Goal: Information Seeking & Learning: Learn about a topic

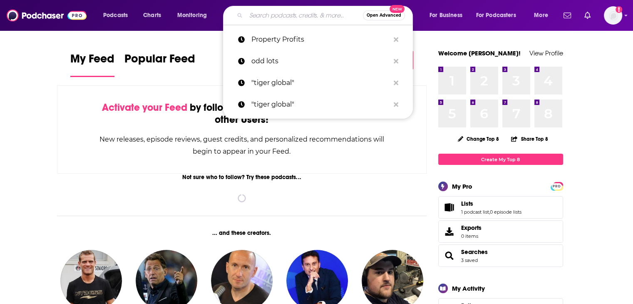
click at [278, 18] on input "Search podcasts, credits, & more..." at bounding box center [304, 15] width 117 height 13
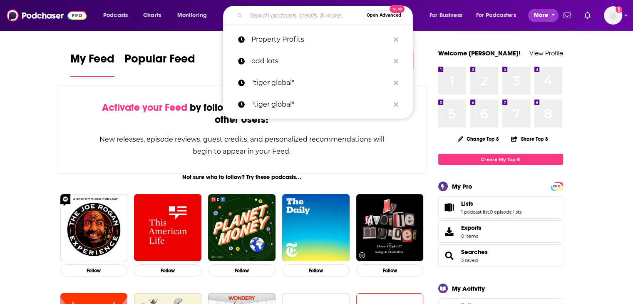
click at [538, 12] on span "More" at bounding box center [541, 16] width 14 height 12
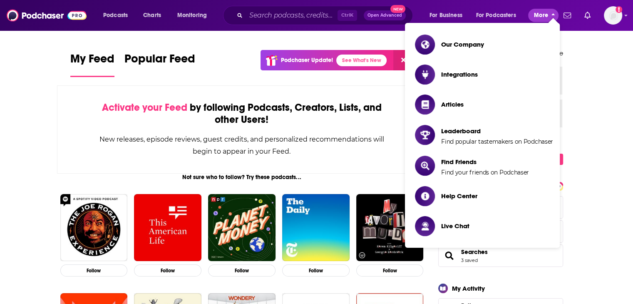
click at [538, 12] on span "More" at bounding box center [541, 16] width 14 height 12
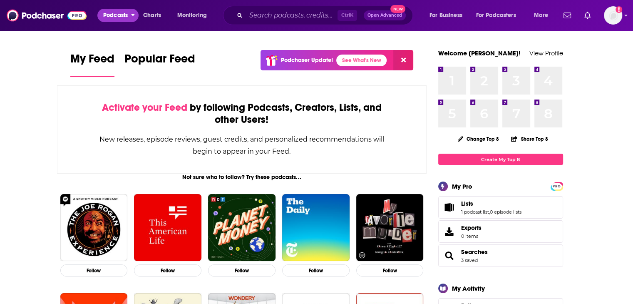
click at [120, 17] on span "Podcasts" at bounding box center [115, 16] width 25 height 12
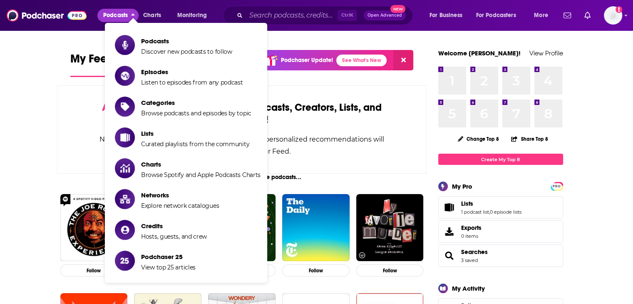
click at [120, 17] on span "Podcasts" at bounding box center [115, 16] width 25 height 12
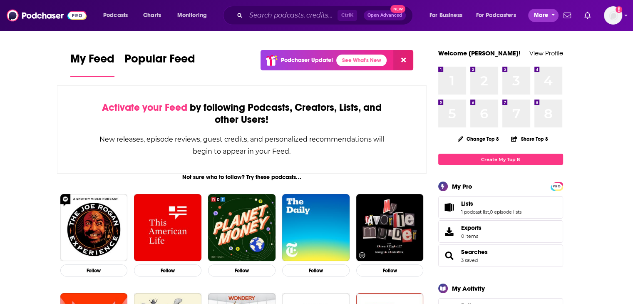
click at [546, 16] on span "More" at bounding box center [541, 16] width 14 height 12
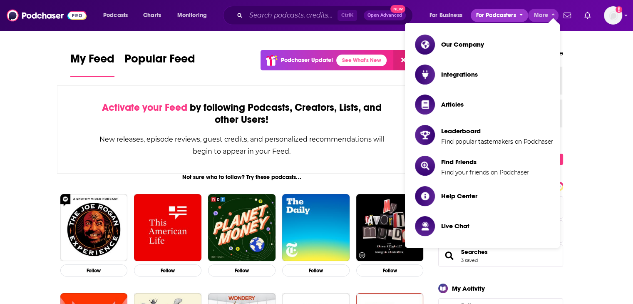
click at [513, 14] on span "For Podcasters" at bounding box center [496, 16] width 40 height 12
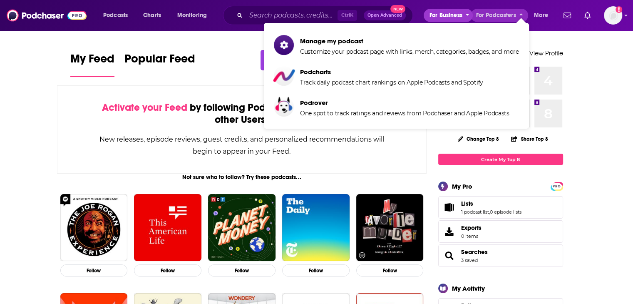
click at [426, 16] on button "For Business" at bounding box center [447, 15] width 49 height 13
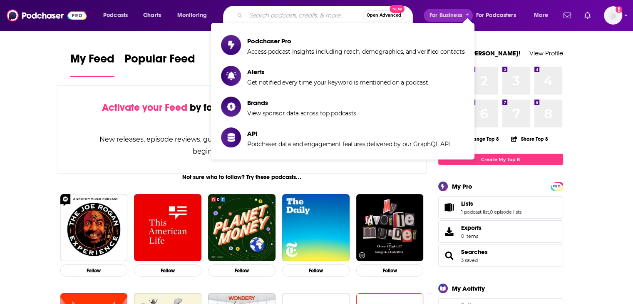
click at [316, 15] on input "Search podcasts, credits, & more..." at bounding box center [304, 15] width 117 height 13
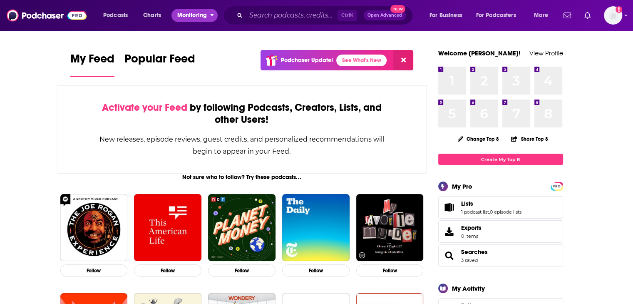
click at [191, 18] on span "Monitoring" at bounding box center [192, 16] width 30 height 12
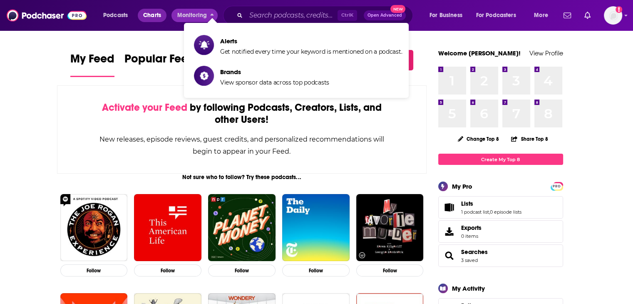
click at [143, 14] on link "Charts" at bounding box center [152, 15] width 28 height 13
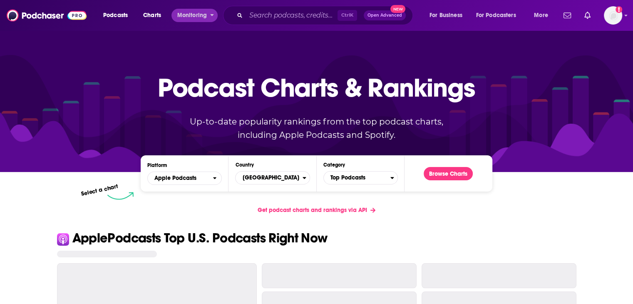
click at [184, 8] on div "Podcasts Charts Monitoring Ctrl K Open Advanced New For Business For Podcasters…" at bounding box center [326, 15] width 458 height 19
click at [190, 16] on span "Monitoring" at bounding box center [192, 16] width 30 height 12
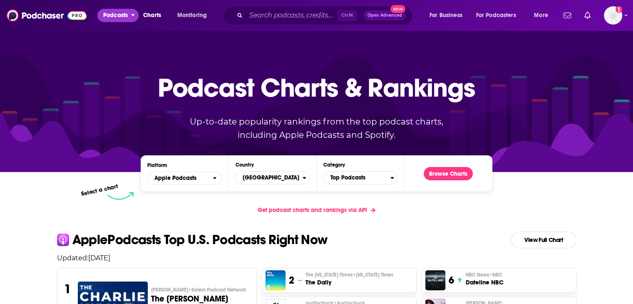
click at [122, 16] on span "Podcasts" at bounding box center [115, 16] width 25 height 12
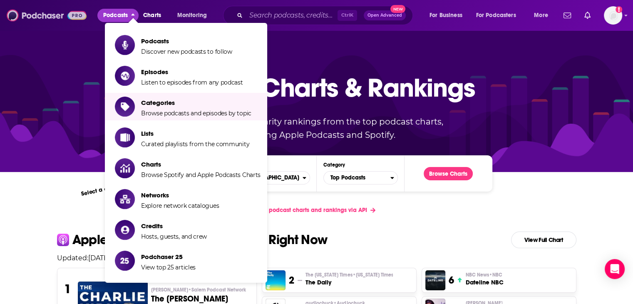
click at [42, 14] on img at bounding box center [47, 15] width 80 height 16
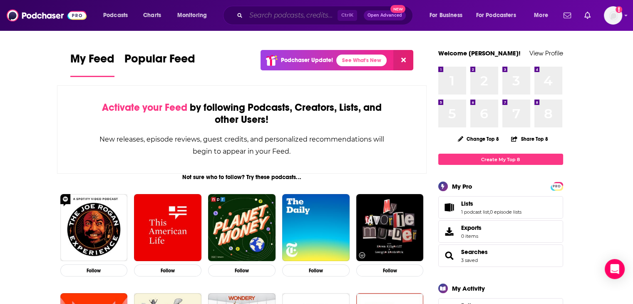
click at [328, 16] on input "Search podcasts, credits, & more..." at bounding box center [291, 15] width 91 height 13
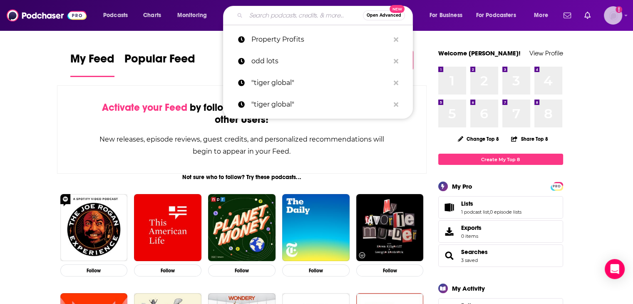
click at [609, 14] on img "Logged in as nbaderrubenstein" at bounding box center [612, 15] width 18 height 18
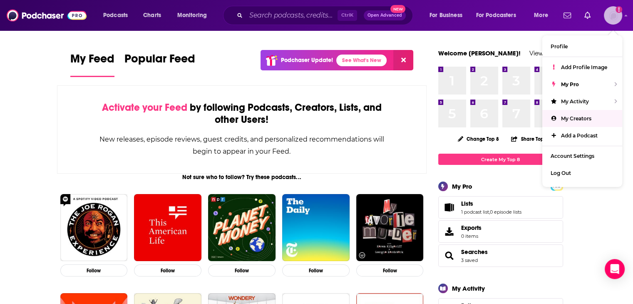
click at [578, 120] on span "My Creators" at bounding box center [576, 118] width 30 height 6
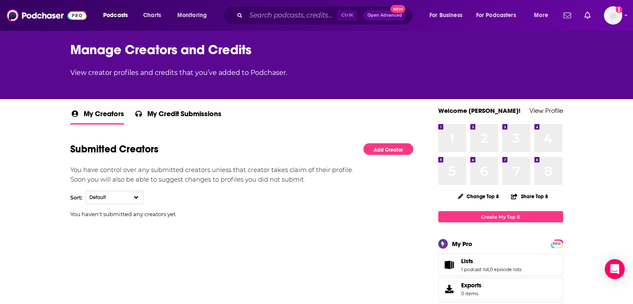
scroll to position [83, 0]
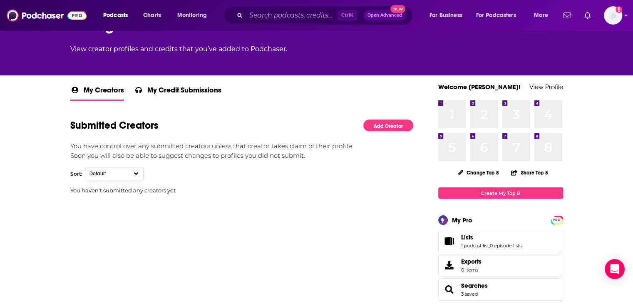
click at [118, 168] on button "Default" at bounding box center [115, 173] width 58 height 13
click at [208, 159] on p "Soon you will also be able to suggest changes to profiles you did not submit." at bounding box center [241, 156] width 343 height 10
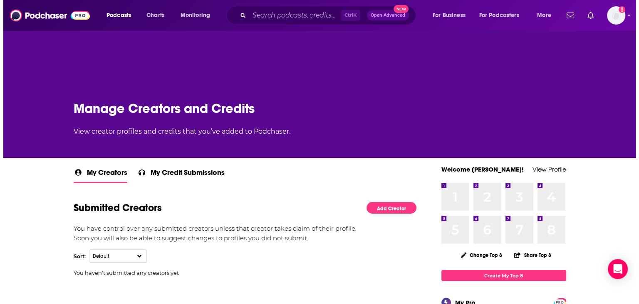
scroll to position [0, 0]
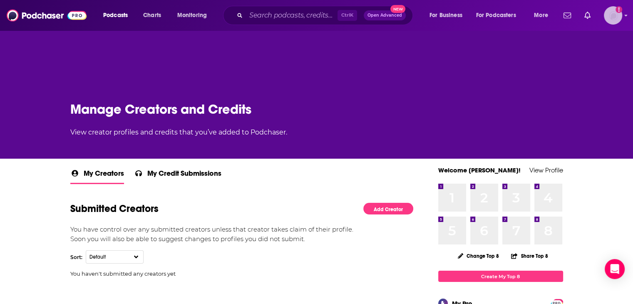
click at [619, 11] on icon "Add a profile image" at bounding box center [618, 9] width 7 height 7
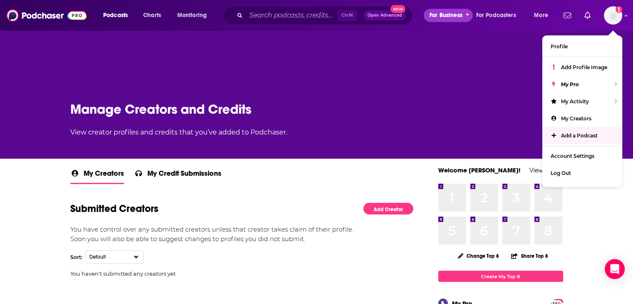
click at [451, 18] on span "For Business" at bounding box center [445, 16] width 33 height 12
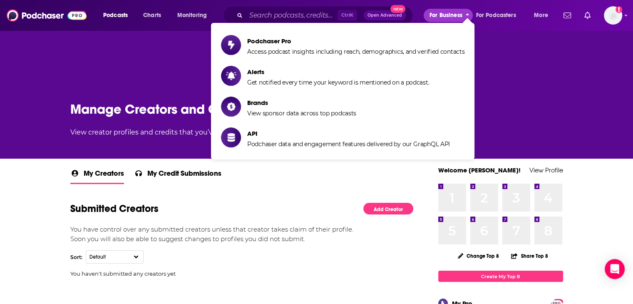
click at [451, 18] on span "For Business" at bounding box center [445, 16] width 33 height 12
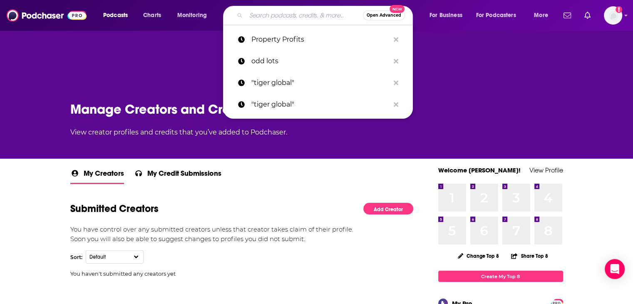
click at [297, 19] on input "Search podcasts, credits, & more..." at bounding box center [304, 15] width 117 height 13
click at [268, 67] on p "odd lots" at bounding box center [320, 61] width 138 height 22
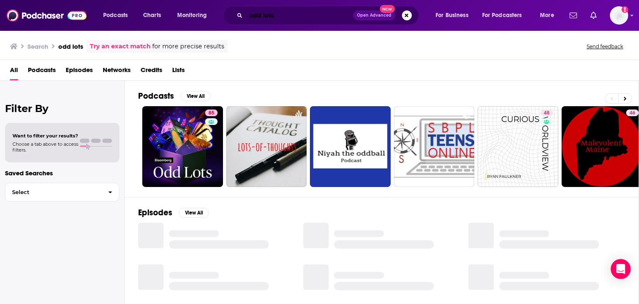
click at [268, 11] on input "odd lots" at bounding box center [299, 15] width 107 height 13
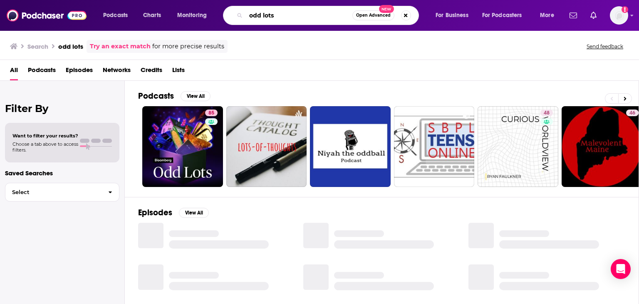
click at [268, 11] on input "odd lots" at bounding box center [299, 15] width 106 height 13
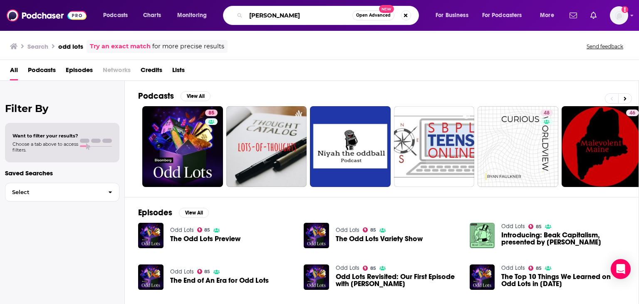
type input "[PERSON_NAME]"
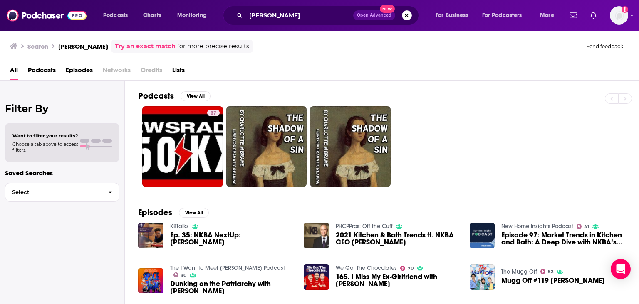
scroll to position [83, 0]
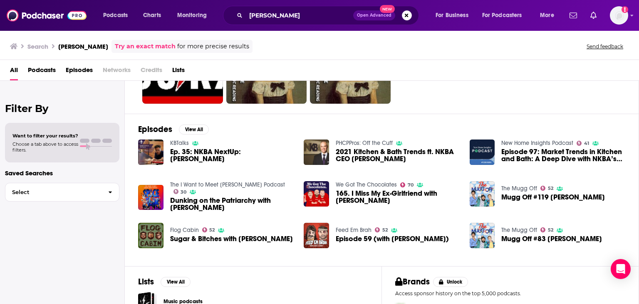
click at [370, 156] on span "2021 Kitchen & Bath Trends ft. NKBA CEO [PERSON_NAME]" at bounding box center [398, 155] width 124 height 14
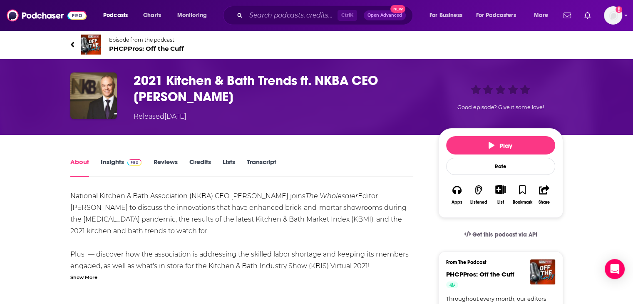
click at [203, 163] on link "Credits" at bounding box center [200, 167] width 22 height 19
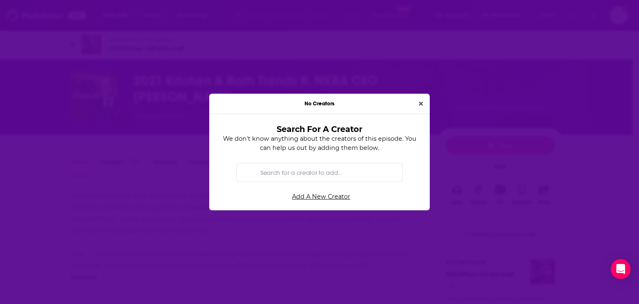
click at [336, 172] on input "Search for a creator to add..." at bounding box center [326, 172] width 138 height 19
click at [419, 102] on icon "Close" at bounding box center [421, 103] width 4 height 4
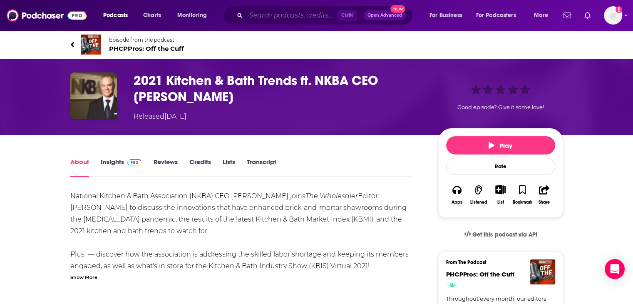
click at [285, 17] on input "Search podcasts, credits, & more..." at bounding box center [291, 15] width 91 height 13
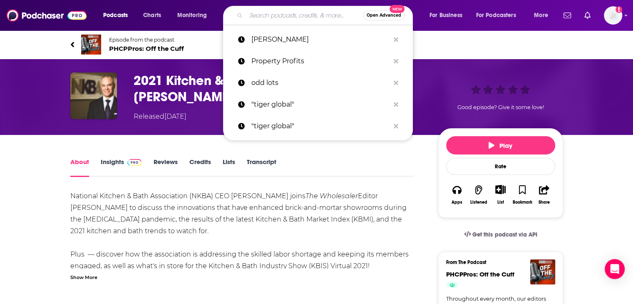
click at [265, 18] on input "Search podcasts, credits, & more..." at bounding box center [304, 15] width 117 height 13
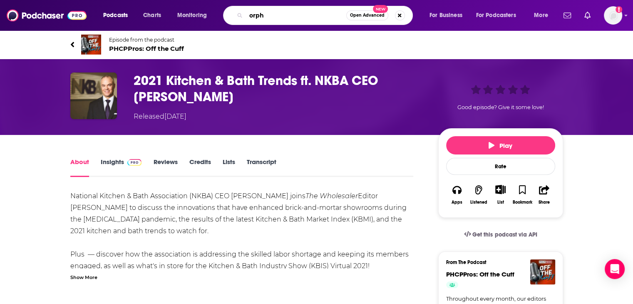
type input "orphe"
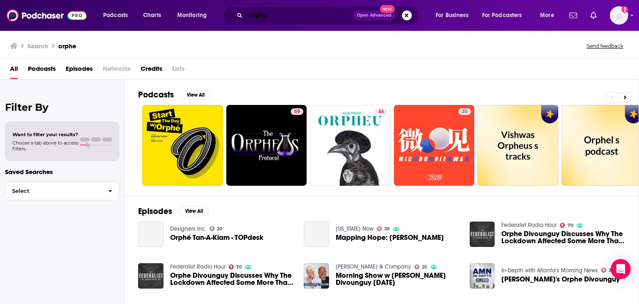
click at [294, 10] on input "orphe" at bounding box center [299, 15] width 107 height 13
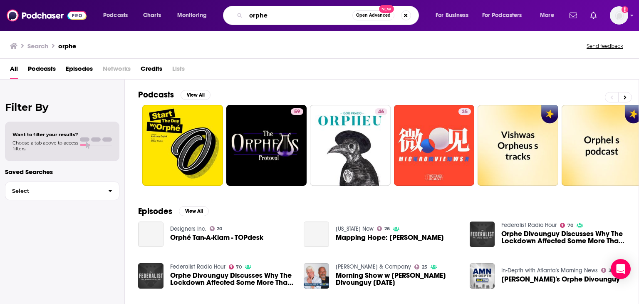
click at [294, 10] on input "orphe" at bounding box center [299, 15] width 106 height 13
paste input "divounguy"
type input "orphe divounguy"
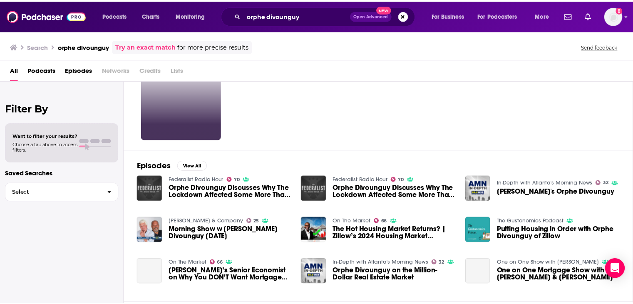
scroll to position [83, 0]
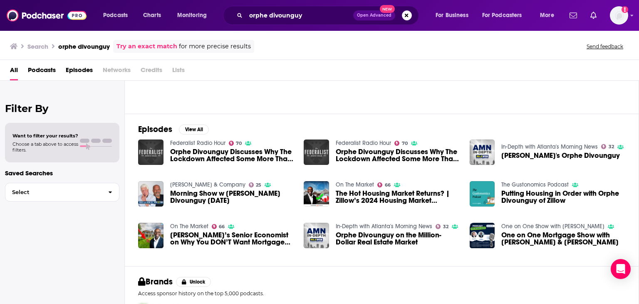
click at [209, 155] on span "Orphe Divounguy Discusses Why The Lockdown Affected Some More Than Others" at bounding box center [232, 155] width 124 height 14
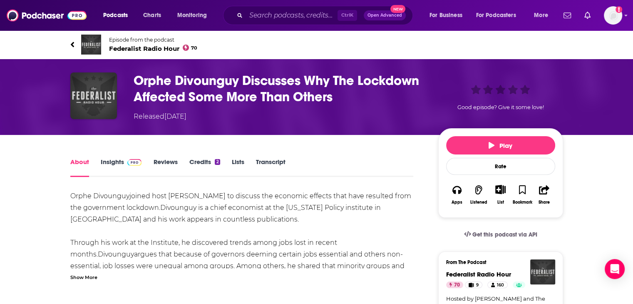
click at [207, 162] on link "Credits 2" at bounding box center [204, 167] width 31 height 19
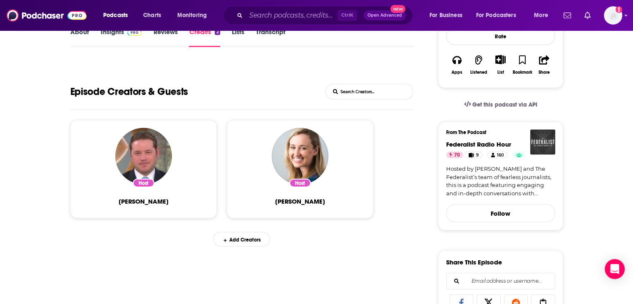
scroll to position [125, 0]
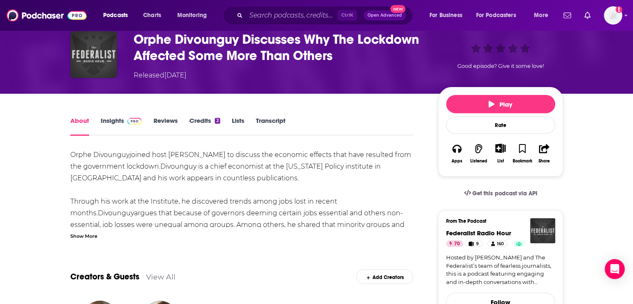
scroll to position [42, 0]
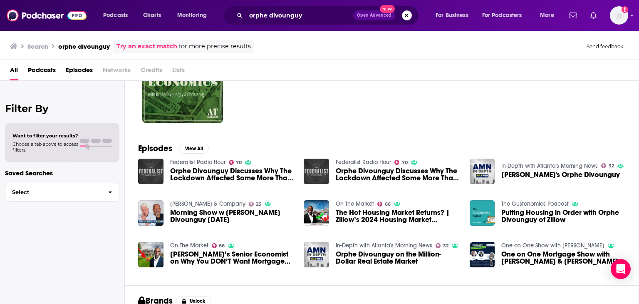
scroll to position [125, 0]
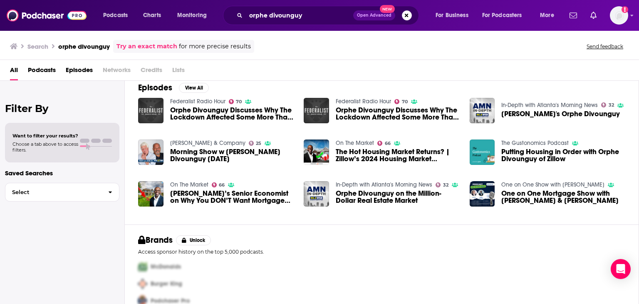
click at [368, 158] on span "The Hot Housing Market Returns? | Zillow’s 2024 Housing Market Predictions w/Or…" at bounding box center [398, 155] width 124 height 14
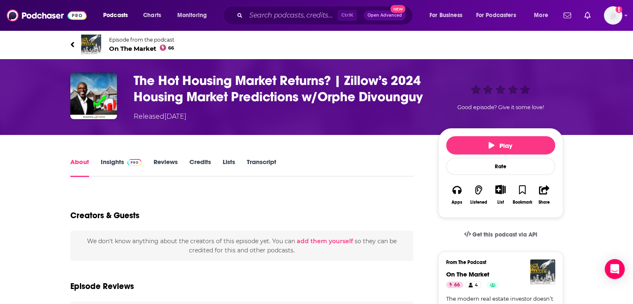
click at [189, 177] on link "Credits" at bounding box center [200, 167] width 22 height 19
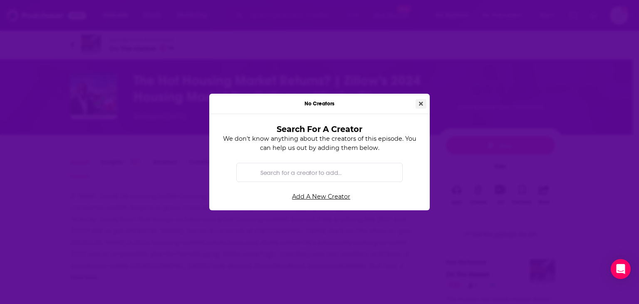
click at [419, 105] on icon "Close" at bounding box center [421, 103] width 4 height 4
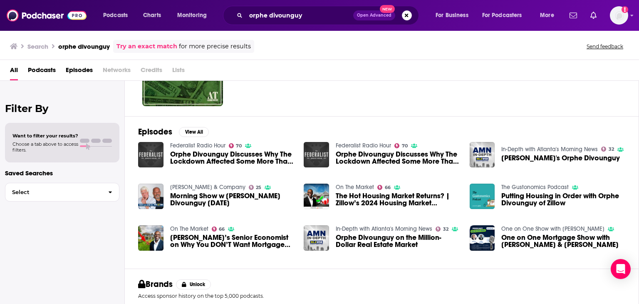
scroll to position [14, 0]
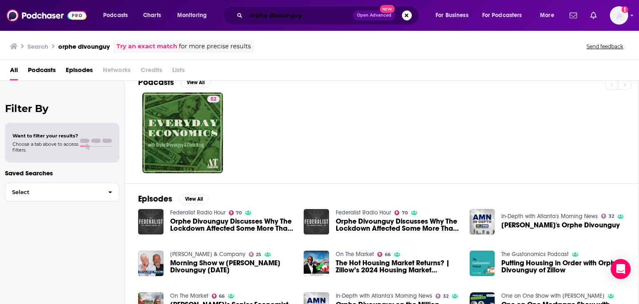
click at [279, 17] on input "orphe divounguy" at bounding box center [299, 15] width 107 height 13
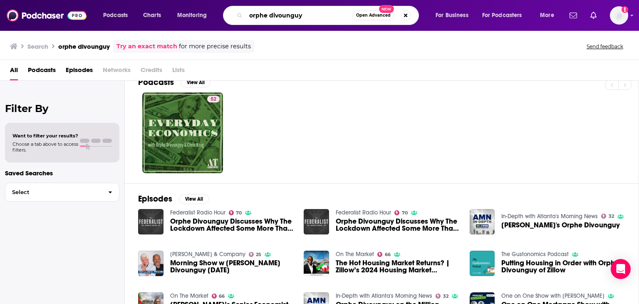
click at [279, 17] on input "orphe divounguy" at bounding box center [299, 15] width 106 height 13
type input "odd lots"
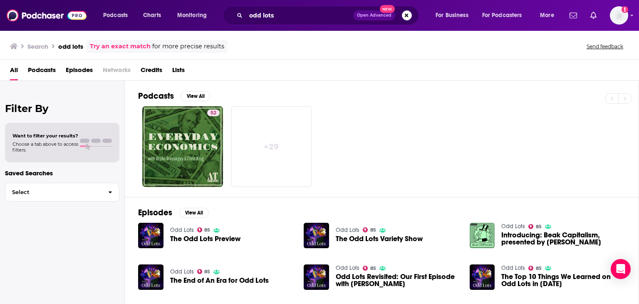
click at [44, 75] on span "Podcasts" at bounding box center [42, 71] width 28 height 17
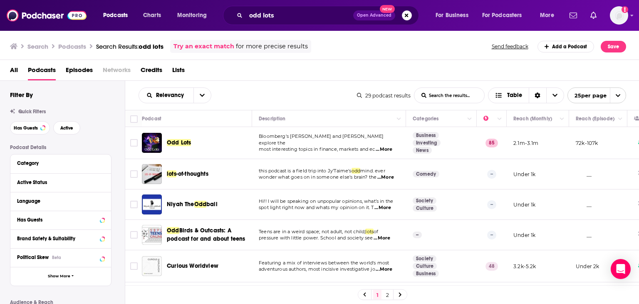
click at [176, 139] on span "Odd Lots" at bounding box center [179, 142] width 24 height 7
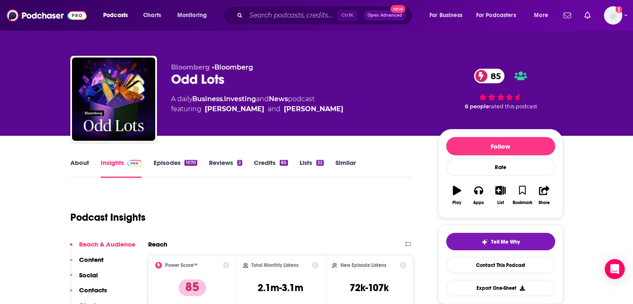
click at [263, 162] on link "Credits 85" at bounding box center [271, 167] width 34 height 19
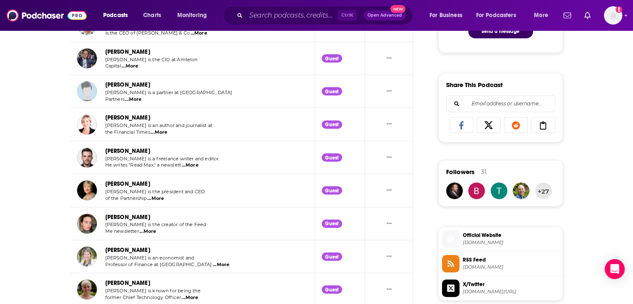
scroll to position [499, 0]
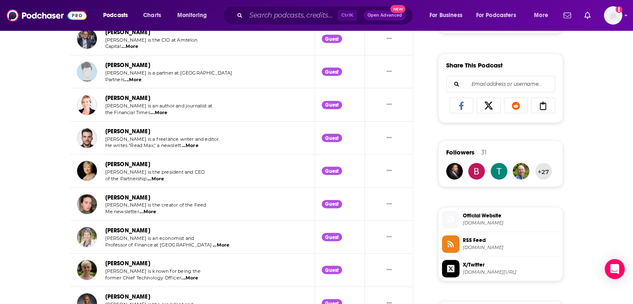
click at [110, 161] on link "[PERSON_NAME]" at bounding box center [127, 164] width 45 height 7
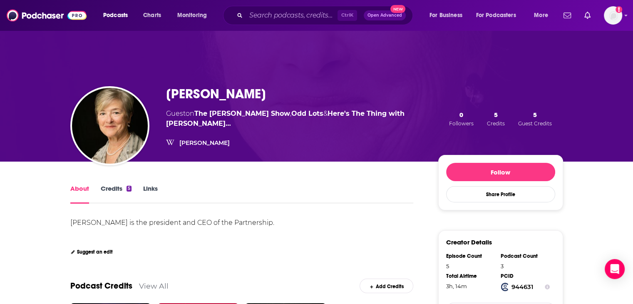
click at [223, 97] on h1 "[PERSON_NAME]" at bounding box center [216, 94] width 100 height 16
click at [224, 96] on h1 "[PERSON_NAME]" at bounding box center [216, 94] width 100 height 16
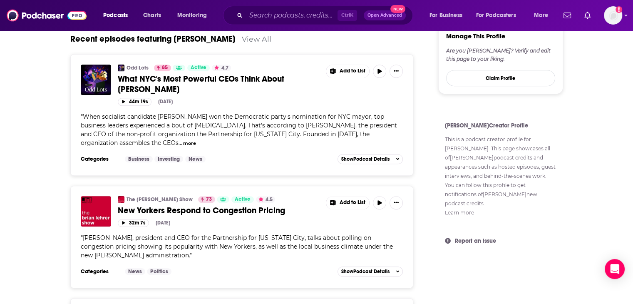
scroll to position [374, 0]
